Goal: Transaction & Acquisition: Purchase product/service

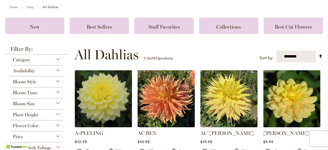
scroll to position [58, 0]
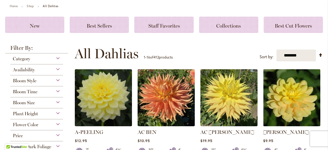
click at [58, 122] on div "Flower Color" at bounding box center [36, 124] width 53 height 8
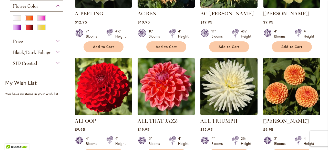
click at [37, 25] on div "Yellow" at bounding box center [41, 27] width 8 height 5
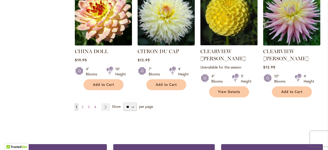
scroll to position [455, 0]
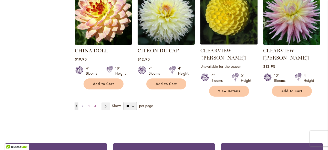
click at [83, 105] on span "2" at bounding box center [83, 107] width 2 height 4
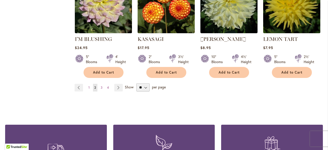
scroll to position [479, 0]
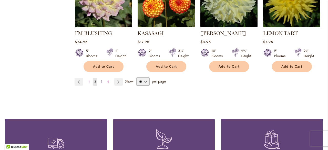
click at [101, 82] on span "3" at bounding box center [102, 82] width 2 height 4
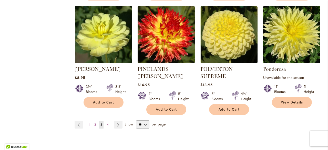
scroll to position [466, 0]
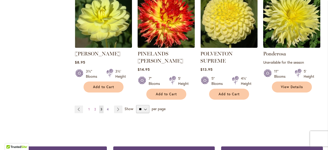
click at [108, 108] on span "4" at bounding box center [108, 110] width 2 height 4
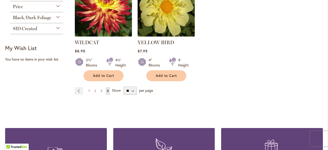
scroll to position [253, 0]
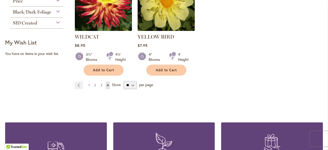
click at [116, 84] on span "Show" at bounding box center [116, 85] width 9 height 5
click at [123, 84] on select "** ** ** **" at bounding box center [129, 85] width 13 height 8
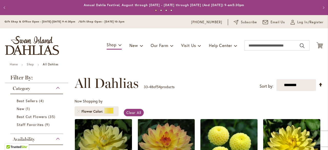
scroll to position [466, 0]
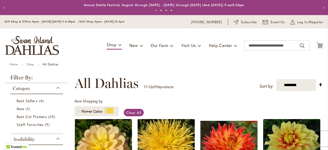
scroll to position [487, 0]
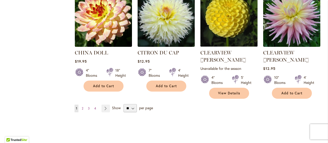
scroll to position [462, 0]
